Goal: Task Accomplishment & Management: Manage account settings

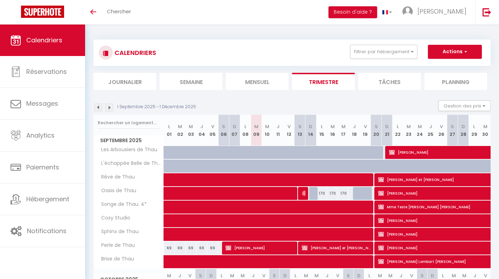
click at [99, 109] on img at bounding box center [99, 108] width 8 height 8
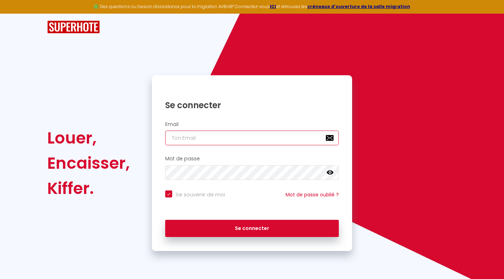
type input "[EMAIL_ADDRESS][DOMAIN_NAME]"
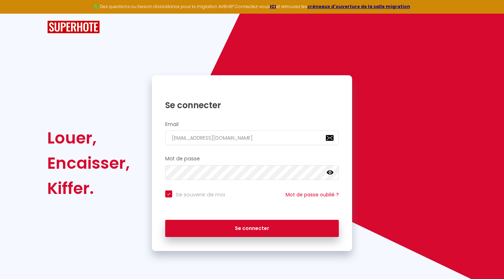
checkbox input "true"
click at [252, 227] on button "Se connecter" at bounding box center [252, 229] width 174 height 18
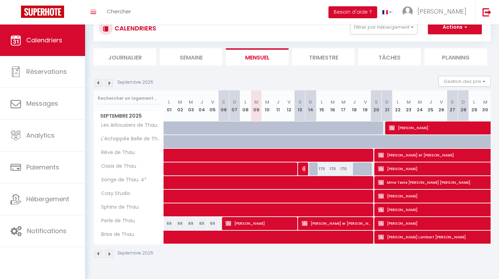
scroll to position [25, 0]
click at [335, 63] on li "Trimestre" at bounding box center [323, 56] width 63 height 17
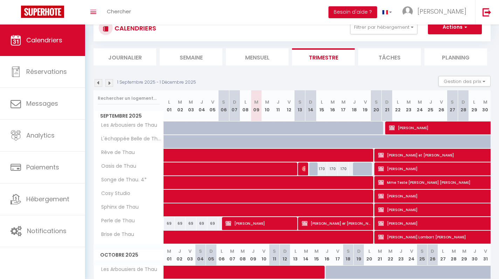
click at [97, 81] on img at bounding box center [99, 83] width 8 height 8
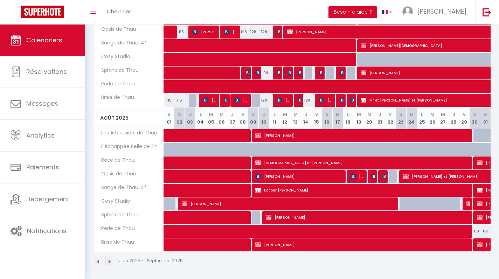
scroll to position [306, 0]
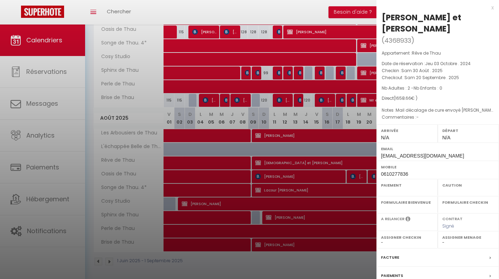
select select "OK"
select select "KO"
select select "0"
select select "1"
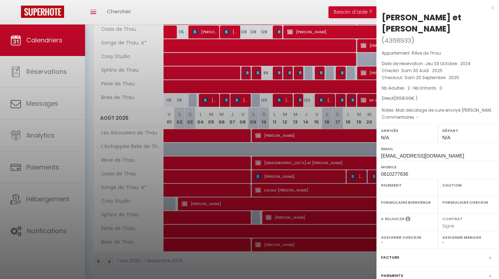
select select
click at [335, 153] on div at bounding box center [249, 139] width 499 height 279
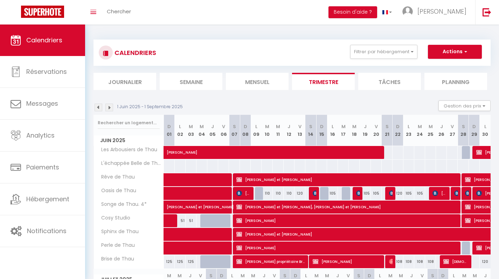
scroll to position [0, 0]
click at [110, 110] on img at bounding box center [109, 108] width 8 height 8
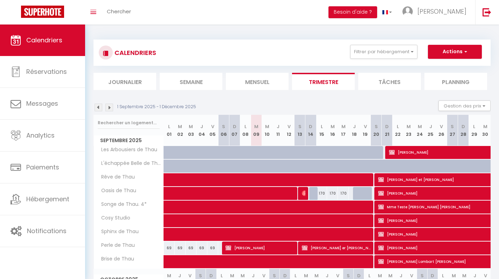
click at [109, 110] on img at bounding box center [109, 108] width 8 height 8
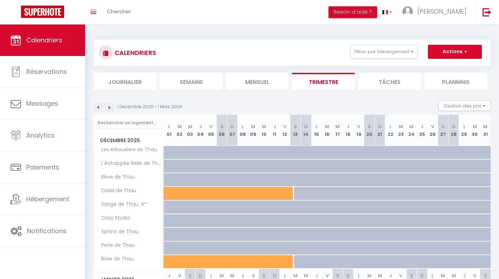
click at [111, 109] on img at bounding box center [109, 108] width 8 height 8
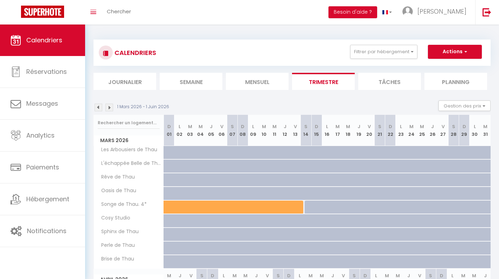
click at [109, 108] on img at bounding box center [109, 108] width 8 height 8
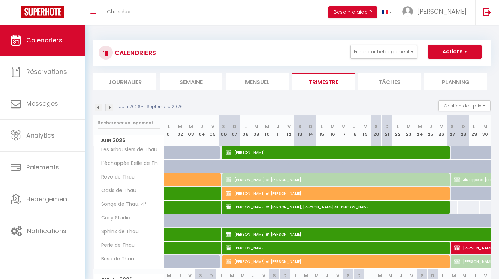
click at [111, 110] on img at bounding box center [109, 108] width 8 height 8
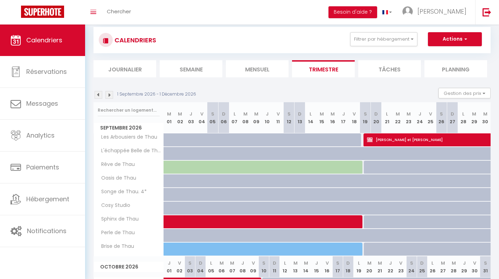
scroll to position [12, 0]
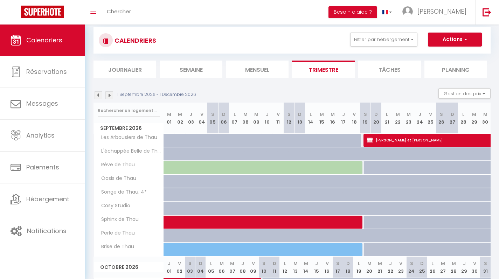
click at [97, 93] on img at bounding box center [99, 95] width 8 height 8
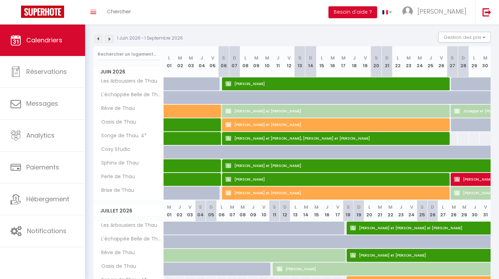
scroll to position [75, 0]
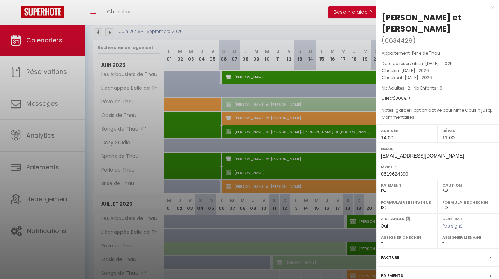
click at [487, 8] on div "x" at bounding box center [435, 8] width 117 height 8
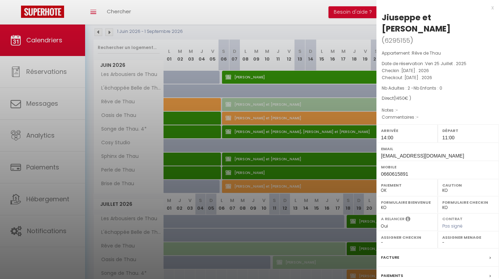
click at [490, 7] on div "x Jiuseppe et [PERSON_NAME] ( 6295155 ) Appartement : Rêve de Thau Date de rése…" at bounding box center [438, 174] width 123 height 349
click at [488, 8] on div "x" at bounding box center [435, 8] width 117 height 8
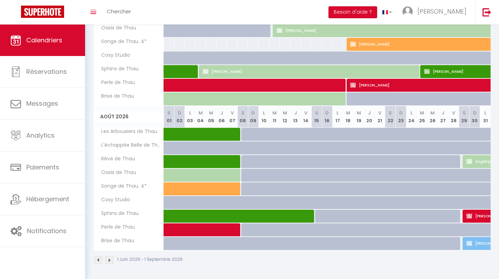
scroll to position [307, 0]
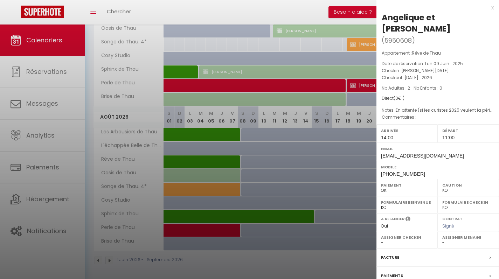
select select "KO"
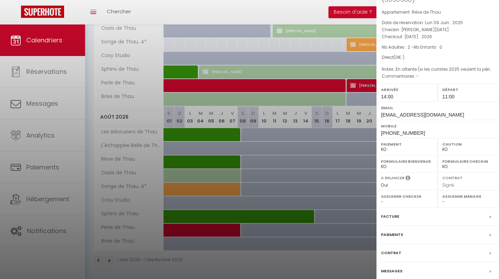
scroll to position [50, 0]
